Goal: Complete application form: Complete application form

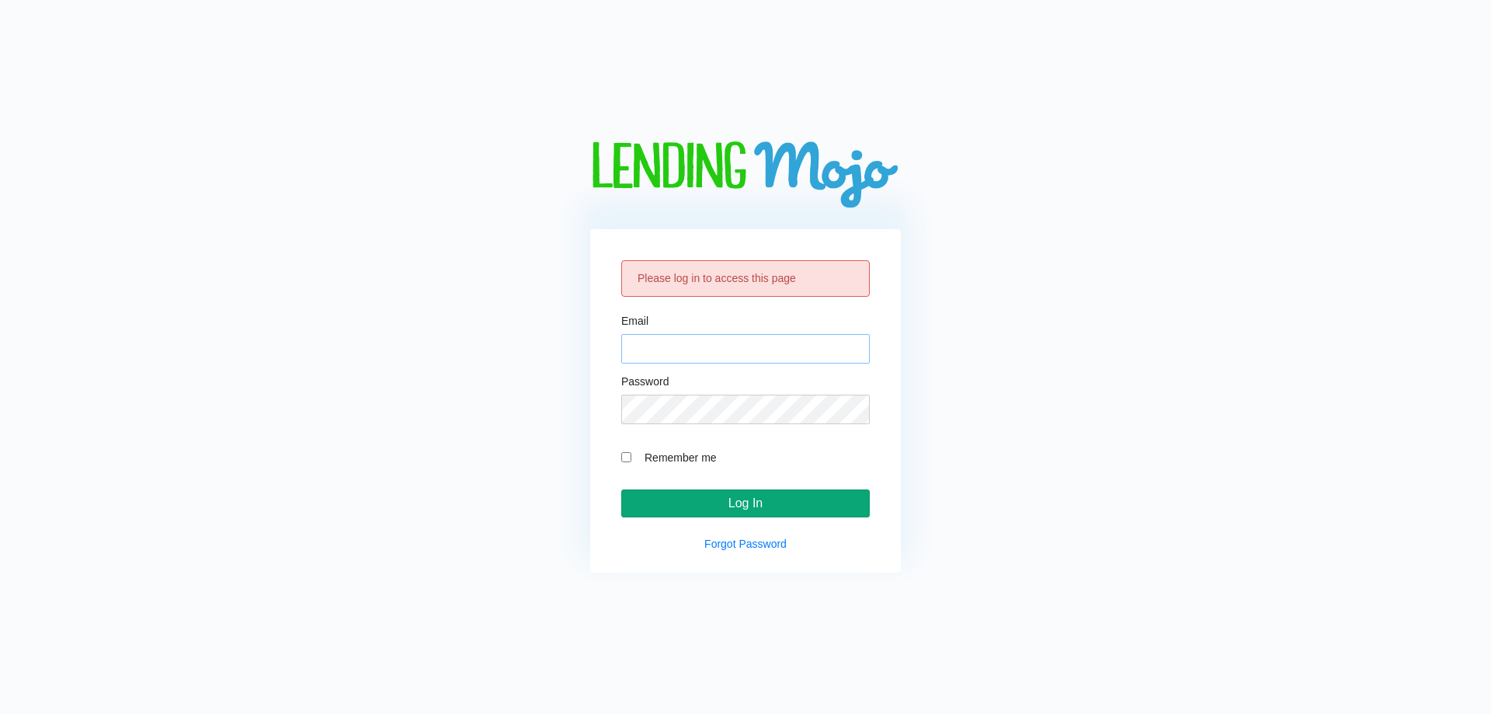
type input "[EMAIL_ADDRESS][DOMAIN_NAME]"
click at [806, 505] on input "Log In" at bounding box center [745, 503] width 248 height 28
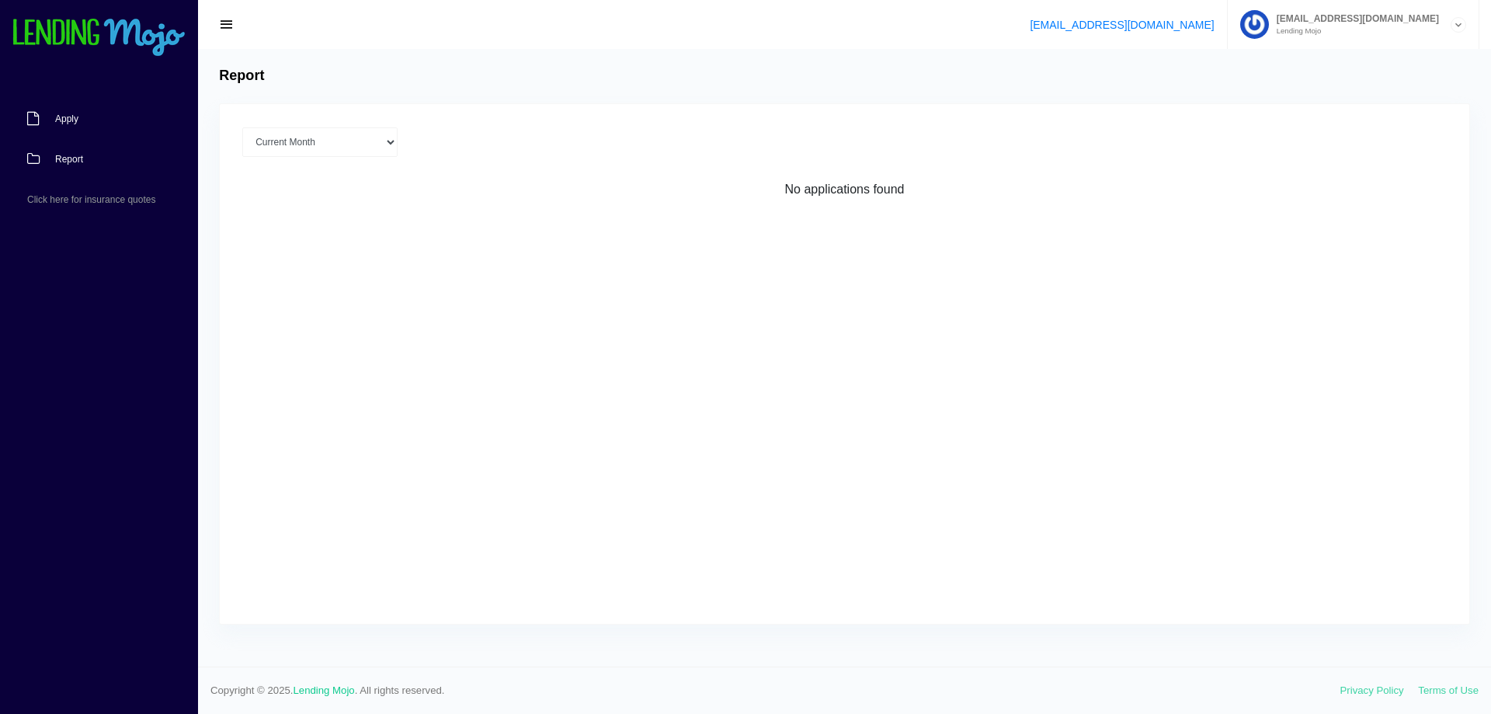
click at [116, 116] on link "Apply" at bounding box center [91, 119] width 182 height 40
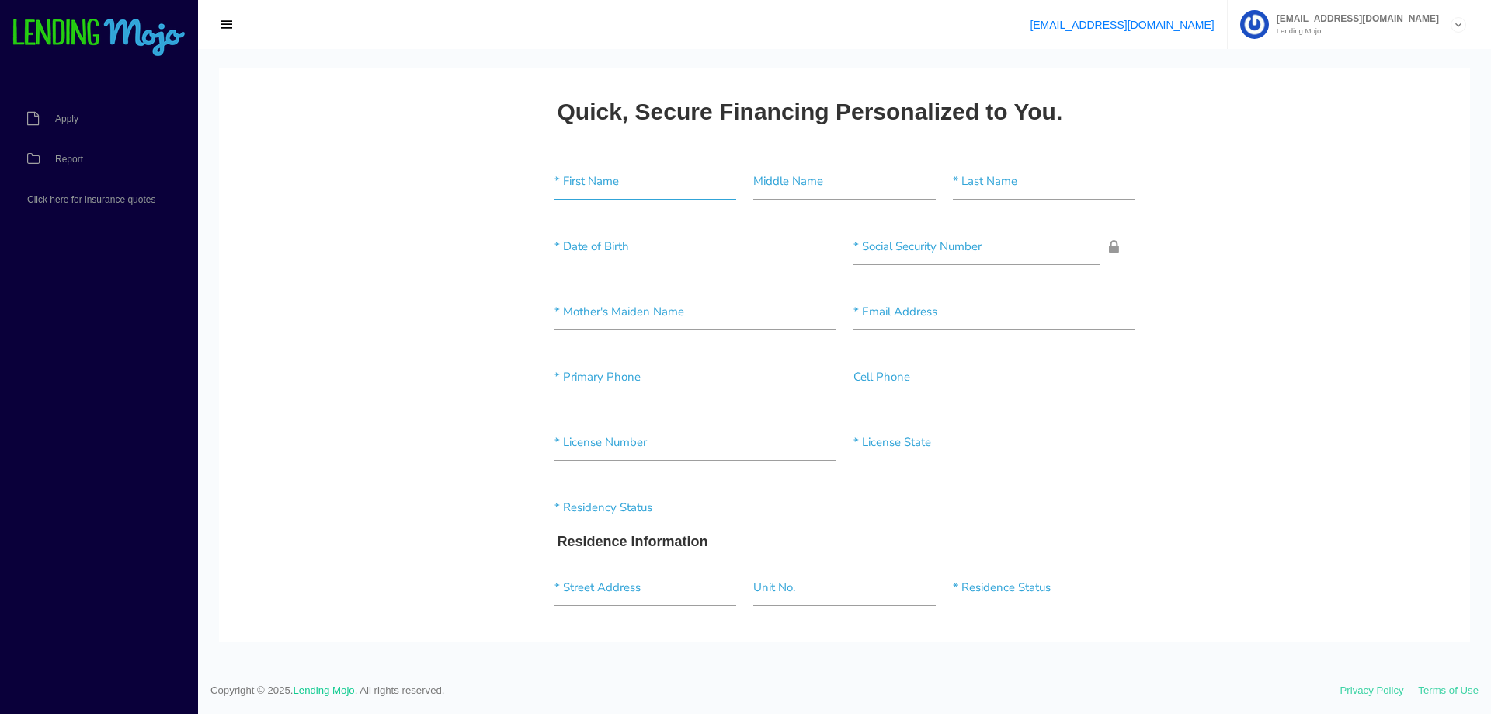
click at [586, 175] on input"] "text" at bounding box center [645, 182] width 182 height 36
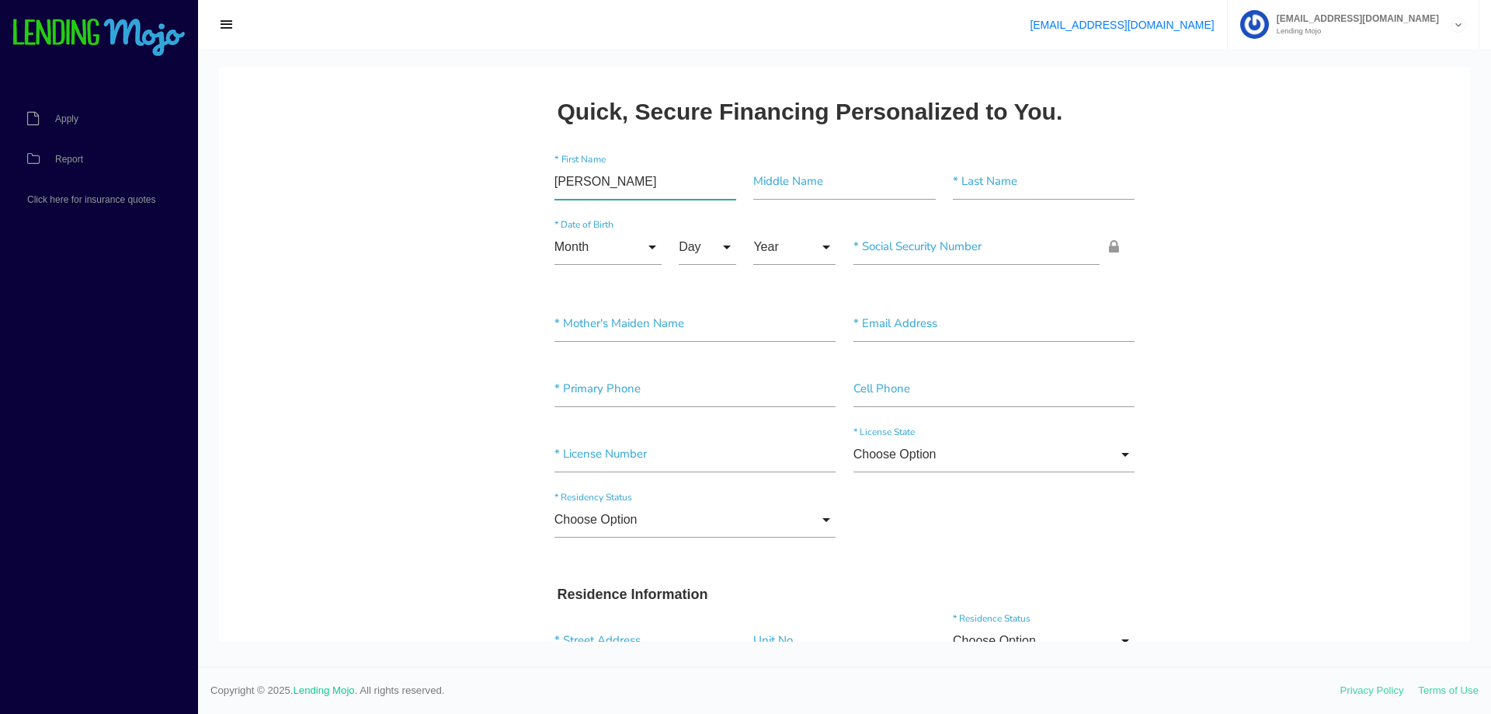
type input"] "[PERSON_NAME]"
click at [567, 247] on input "Month" at bounding box center [607, 247] width 107 height 36
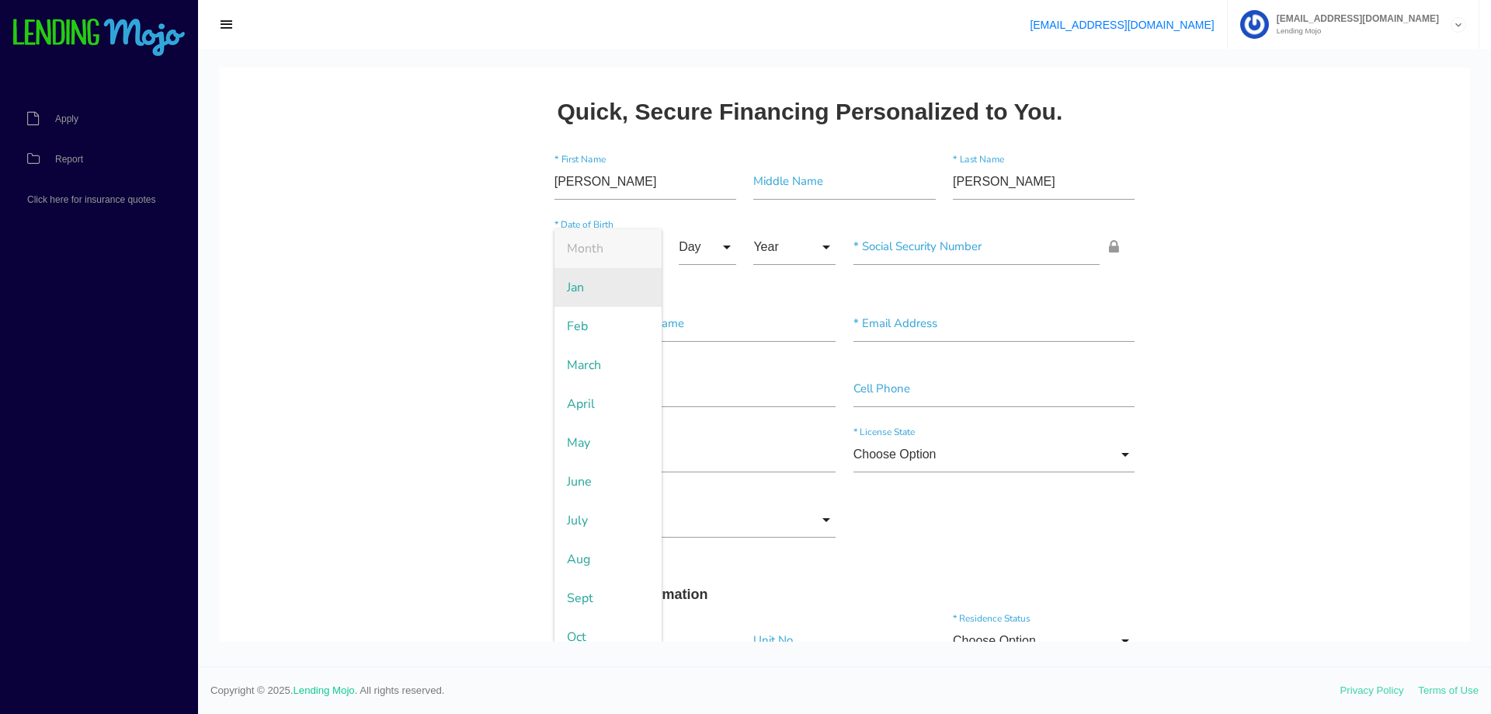
drag, startPoint x: 593, startPoint y: 294, endPoint x: 606, endPoint y: 294, distance: 12.4
click at [600, 294] on span "Jan" at bounding box center [607, 287] width 107 height 39
type input "Jan"
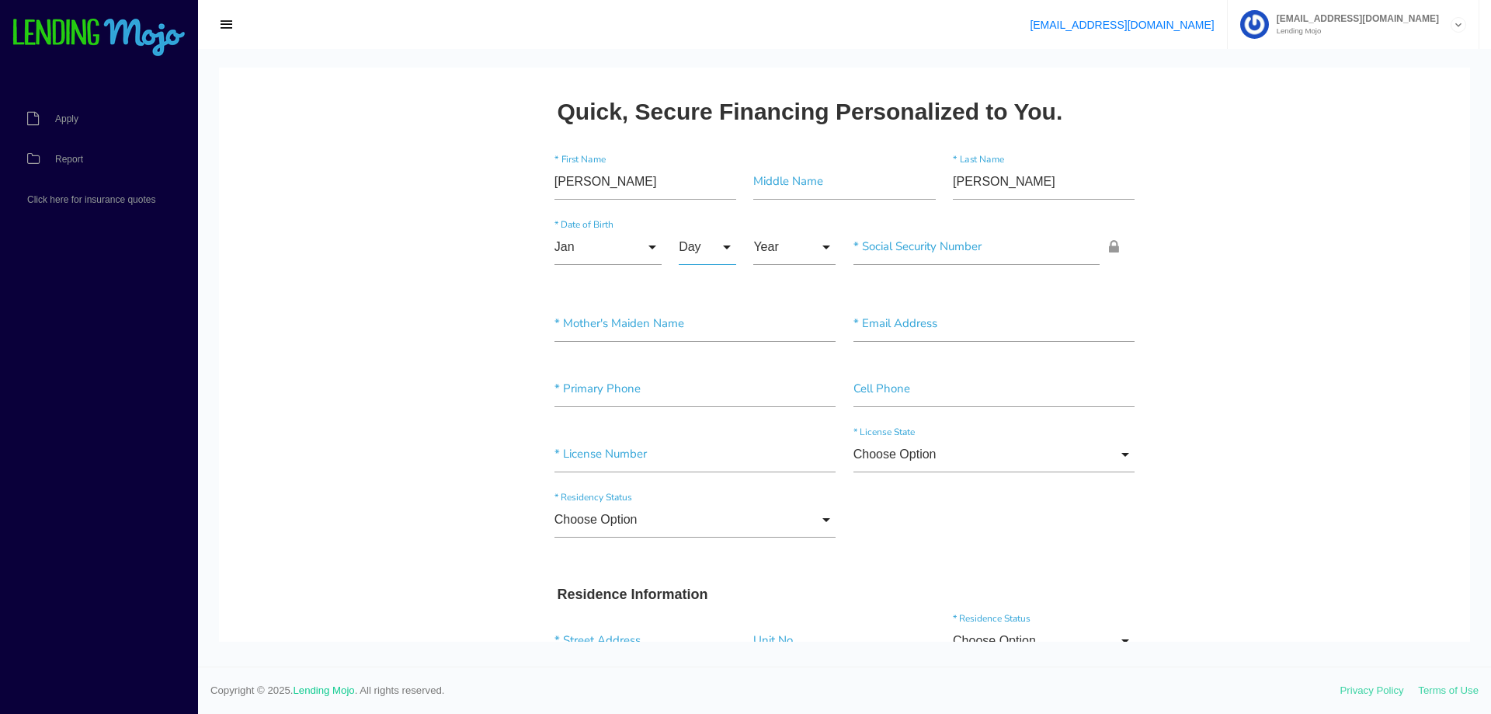
click at [716, 252] on input "Day" at bounding box center [707, 247] width 57 height 36
click at [691, 551] on span "22" at bounding box center [718, 559] width 78 height 39
type input "22"
click at [787, 255] on input "Year" at bounding box center [794, 247] width 82 height 36
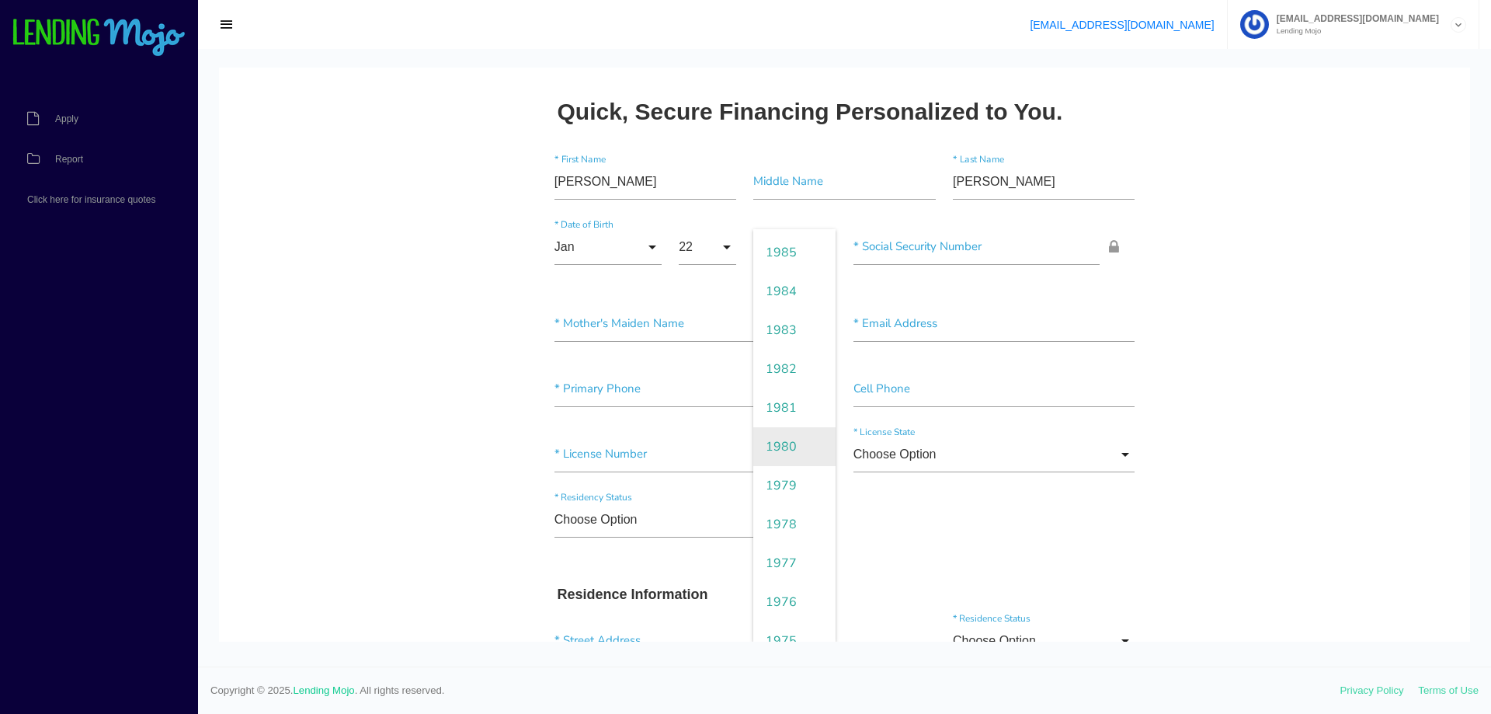
scroll to position [932, 0]
click at [783, 590] on span "1975" at bounding box center [794, 598] width 82 height 39
type input "1975"
